Goal: Information Seeking & Learning: Learn about a topic

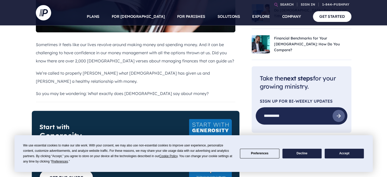
scroll to position [244, 0]
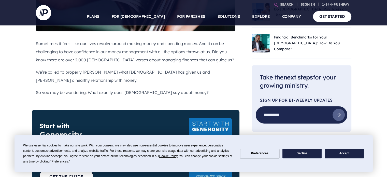
click at [301, 154] on button "Decline" at bounding box center [301, 153] width 39 height 10
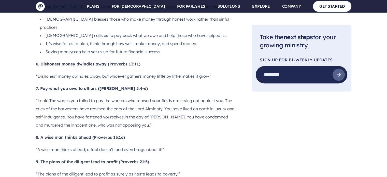
scroll to position [778, 0]
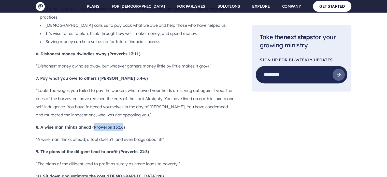
drag, startPoint x: 123, startPoint y: 54, endPoint x: 94, endPoint y: 52, distance: 28.5
click at [94, 124] on b "8. A wise man thinks ahead (Proverbs 13:16)" at bounding box center [80, 126] width 89 height 5
copy b "Proverbs 13:16"
drag, startPoint x: 148, startPoint y: 77, endPoint x: 120, endPoint y: 78, distance: 28.0
click at [120, 149] on b "9. The plans of the diligent lead to profit (Proverbs 21:5)" at bounding box center [92, 151] width 113 height 5
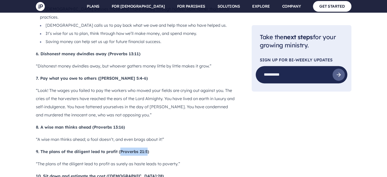
copy b "Proverbs 21:5"
click at [120, 149] on b "9. The plans of the diligent lead to profit (Proverbs 21:5)" at bounding box center [92, 151] width 113 height 5
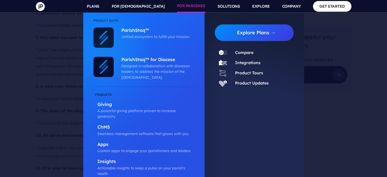
scroll to position [829, 0]
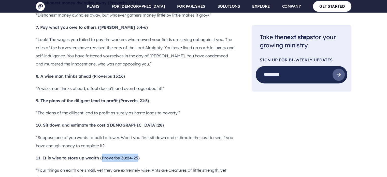
drag, startPoint x: 138, startPoint y: 85, endPoint x: 102, endPoint y: 86, distance: 36.6
click at [102, 155] on b "11. It is wise to store up wealth (Proverbs 30:24-25)" at bounding box center [88, 157] width 104 height 5
copy b "Proverbs 30:24-25"
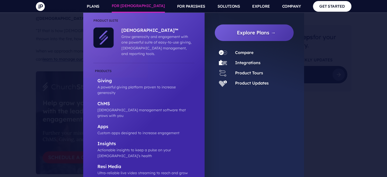
scroll to position [1864, 0]
